Goal: Information Seeking & Learning: Find specific fact

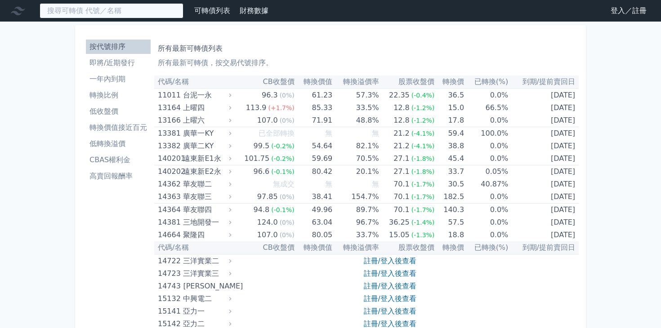
click at [133, 14] on input at bounding box center [112, 10] width 144 height 15
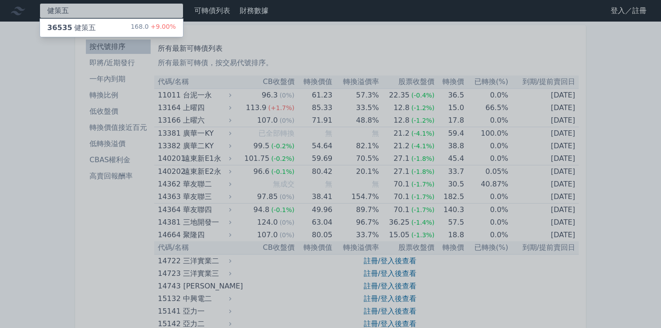
type input "健策五"
click at [158, 32] on div "168.0 +9.00%" at bounding box center [153, 27] width 45 height 11
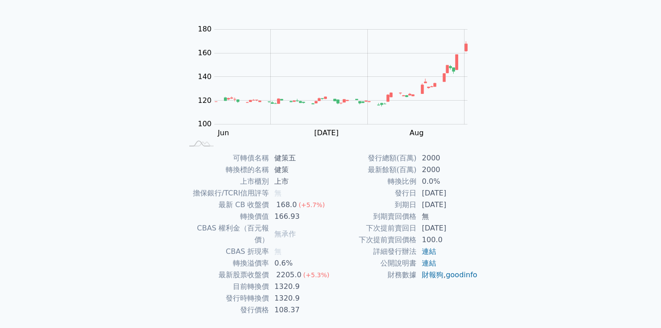
scroll to position [88, 0]
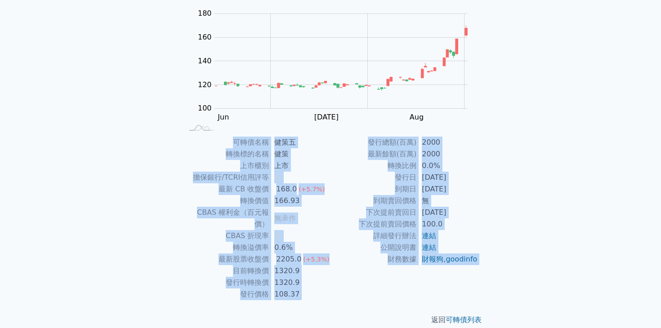
drag, startPoint x: 213, startPoint y: 141, endPoint x: 366, endPoint y: 293, distance: 215.7
click at [366, 293] on div "可轉債列表 › 36535 健策五 36535 健策五 可轉債詳細資訊 Zoom Out 120 90 100 110 120 130 140 200 160…" at bounding box center [330, 136] width 316 height 406
copy div "lorem ips dolors am cons ad elit/SEDDoeiu t in UT lab 650.7 (+3.2%) etdo 741.90…"
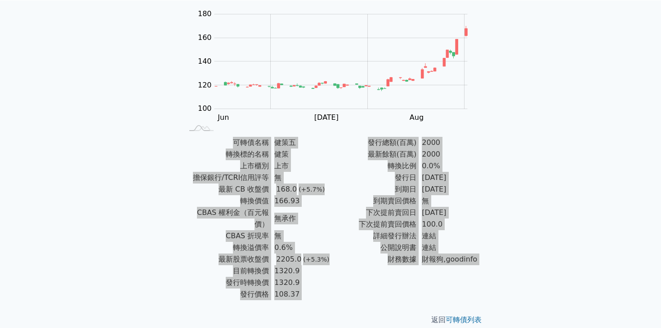
scroll to position [88, 0]
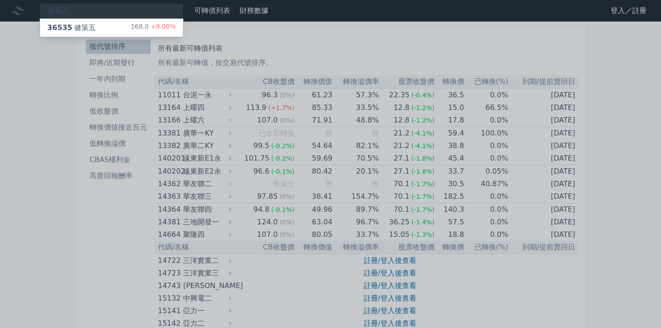
click at [616, 64] on div at bounding box center [330, 164] width 661 height 328
